Goal: Task Accomplishment & Management: Use online tool/utility

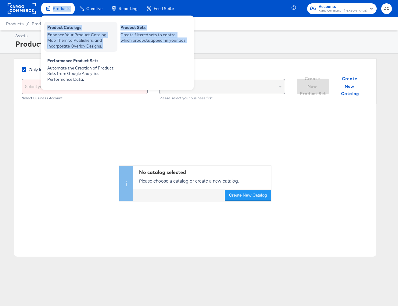
drag, startPoint x: 57, startPoint y: 5, endPoint x: 99, endPoint y: 43, distance: 56.2
click at [75, 15] on li "Products Products Product Catalogs Enhance Your Product Catalog, Map Them to Pu…" at bounding box center [58, 9] width 34 height 12
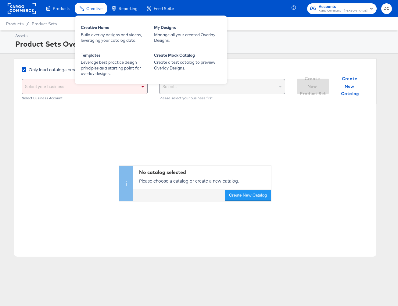
click at [93, 6] on span "Creative" at bounding box center [94, 8] width 16 height 5
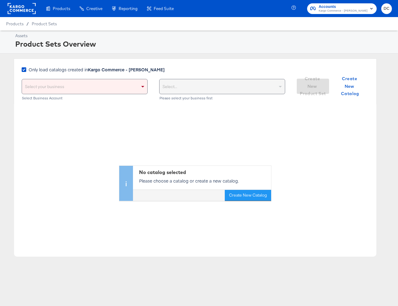
click at [23, 10] on rect at bounding box center [22, 8] width 28 height 11
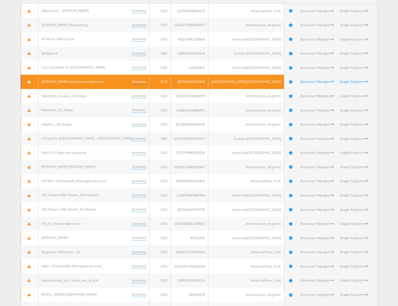
scroll to position [210, 0]
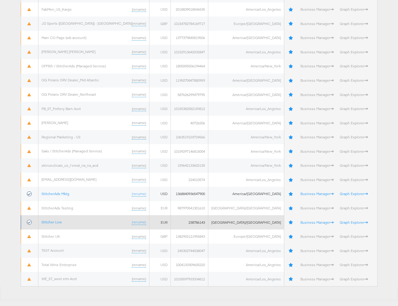
click at [70, 219] on td "Stitcher Live (rename)" at bounding box center [93, 222] width 111 height 14
click at [60, 222] on link "Stitcher Live" at bounding box center [52, 222] width 20 height 5
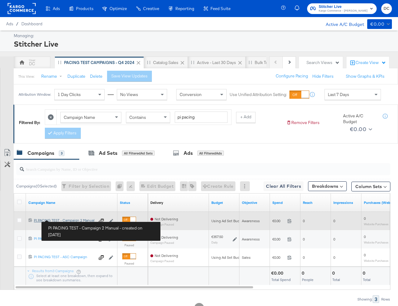
click at [61, 221] on div "PI PACING TEST - Campaign 2 Manual PI PACING TEST - Campaign 2 Manual" at bounding box center [64, 220] width 61 height 5
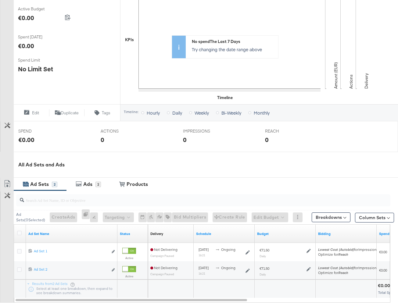
scroll to position [178, 0]
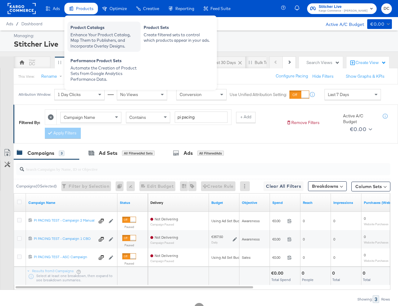
click at [107, 27] on div "Product Catalogs" at bounding box center [104, 28] width 67 height 7
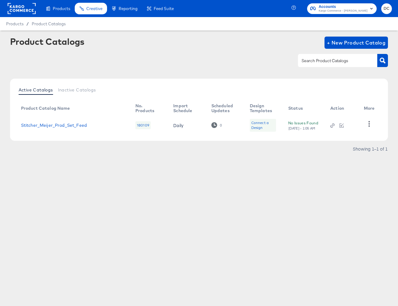
click at [101, 36] on article "Product Catalogs + New Product Catalog Active Catalogs Inactive Catalogs Produc…" at bounding box center [199, 103] width 398 height 145
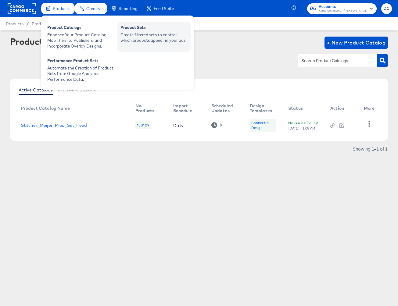
click at [149, 28] on div "Product Sets" at bounding box center [154, 28] width 67 height 7
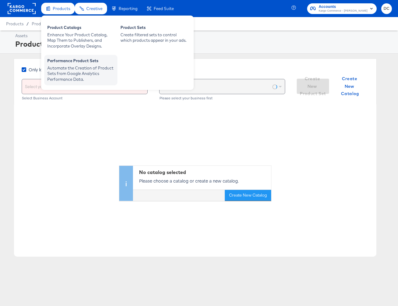
click at [63, 71] on div "Automate the Creation of Product Sets from Google Analytics Performance Data." at bounding box center [80, 73] width 67 height 17
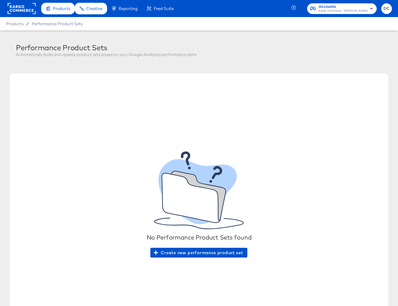
click at [29, 13] on rect at bounding box center [22, 8] width 28 height 11
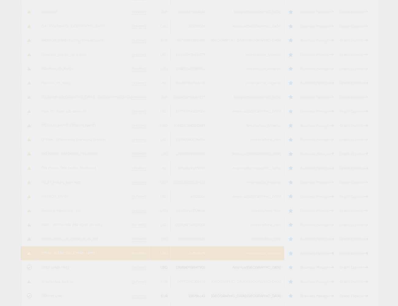
scroll to position [136, 0]
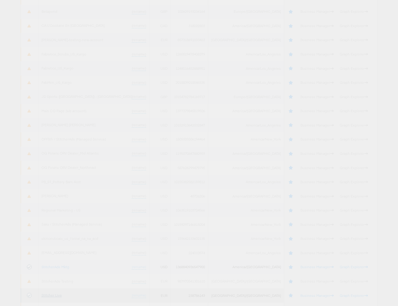
click at [58, 297] on link "Stitcher Live" at bounding box center [52, 295] width 20 height 5
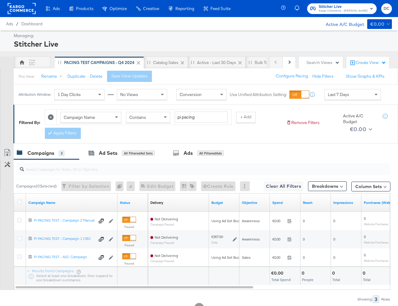
scroll to position [24, 0]
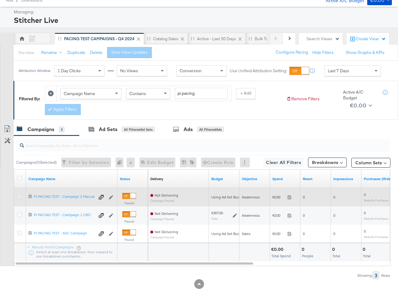
click at [17, 196] on icon at bounding box center [19, 196] width 5 height 5
click at [0, 0] on input "checkbox" at bounding box center [0, 0] width 0 height 0
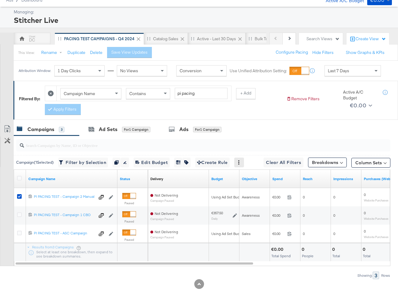
click at [241, 164] on icon at bounding box center [239, 163] width 4 height 4
click at [315, 164] on button "Breakdowns" at bounding box center [327, 163] width 39 height 10
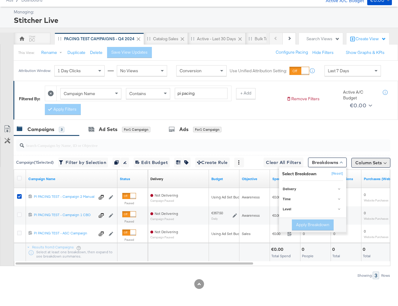
click at [378, 159] on button "Column Sets" at bounding box center [371, 163] width 39 height 10
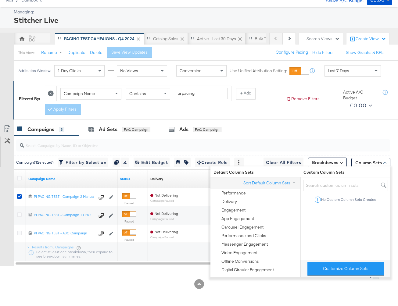
click at [5, 67] on div at bounding box center [7, 71] width 14 height 20
